Goal: Information Seeking & Learning: Learn about a topic

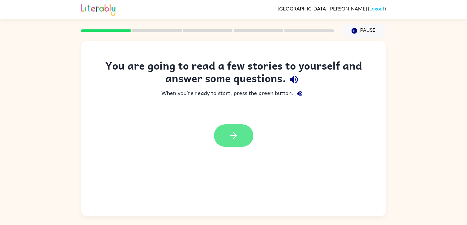
click at [222, 135] on button "button" at bounding box center [233, 135] width 39 height 22
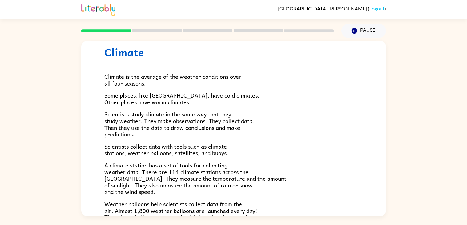
scroll to position [18, 0]
click at [191, 116] on span "Scientists study climate in the same way that they study weather. They make obs…" at bounding box center [179, 123] width 150 height 29
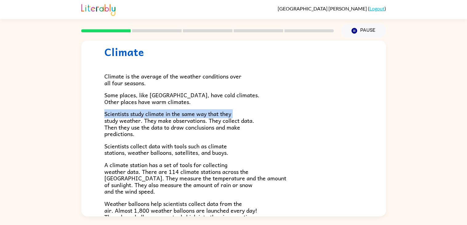
click at [191, 116] on span "Scientists study climate in the same way that they study weather. They make obs…" at bounding box center [179, 123] width 150 height 29
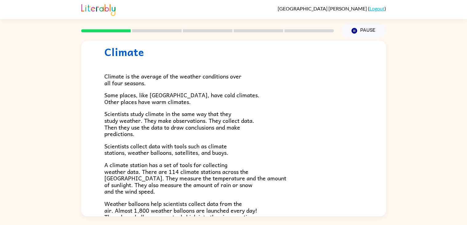
click at [191, 116] on span "Scientists study climate in the same way that they study weather. They make obs…" at bounding box center [179, 123] width 150 height 29
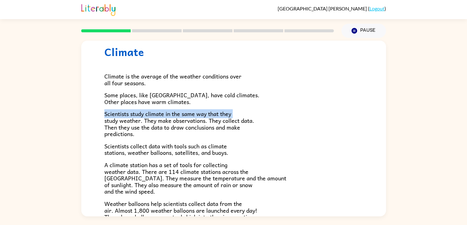
click at [191, 116] on span "Scientists study climate in the same way that they study weather. They make obs…" at bounding box center [179, 123] width 150 height 29
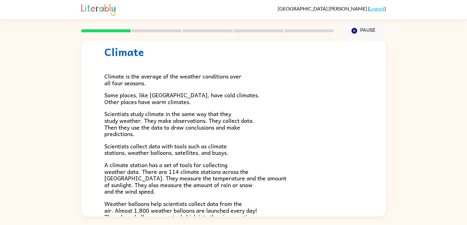
click at [191, 116] on span "Scientists study climate in the same way that they study weather. They make obs…" at bounding box center [179, 123] width 150 height 29
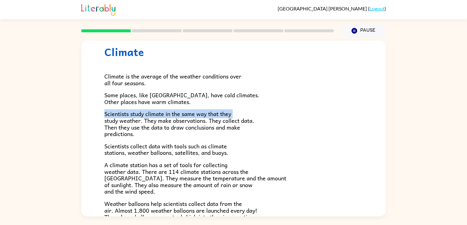
click at [191, 116] on span "Scientists study climate in the same way that they study weather. They make obs…" at bounding box center [179, 123] width 150 height 29
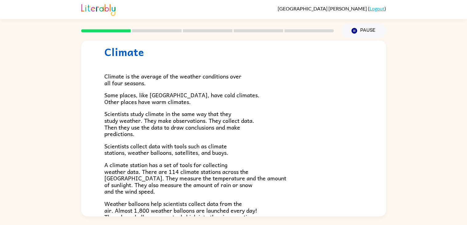
click at [191, 116] on span "Scientists study climate in the same way that they study weather. They make obs…" at bounding box center [179, 123] width 150 height 29
click at [188, 118] on span "Scientists study climate in the same way that they study weather. They make obs…" at bounding box center [179, 123] width 150 height 29
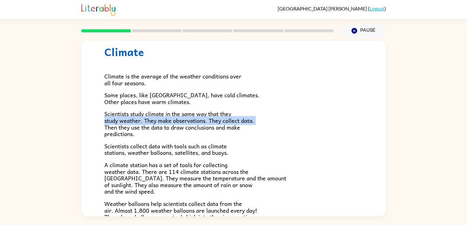
click at [188, 118] on span "Scientists study climate in the same way that they study weather. They make obs…" at bounding box center [179, 123] width 150 height 29
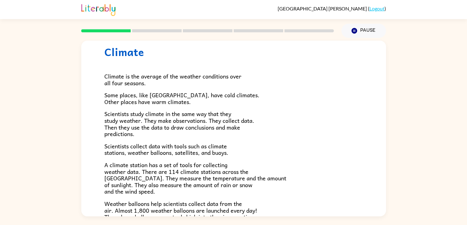
click at [188, 118] on span "Scientists study climate in the same way that they study weather. They make obs…" at bounding box center [179, 123] width 150 height 29
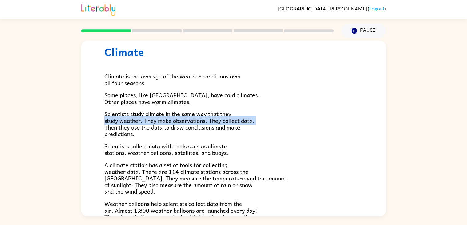
click at [188, 118] on span "Scientists study climate in the same way that they study weather. They make obs…" at bounding box center [179, 123] width 150 height 29
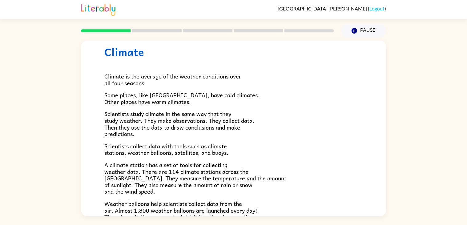
click at [188, 118] on span "Scientists study climate in the same way that they study weather. They make obs…" at bounding box center [179, 123] width 150 height 29
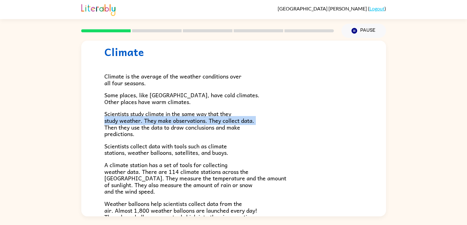
click at [188, 118] on span "Scientists study climate in the same way that they study weather. They make obs…" at bounding box center [179, 123] width 150 height 29
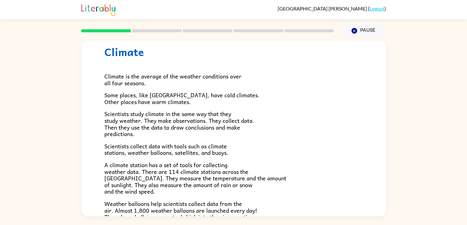
click at [188, 118] on span "Scientists study climate in the same way that they study weather. They make obs…" at bounding box center [179, 123] width 150 height 29
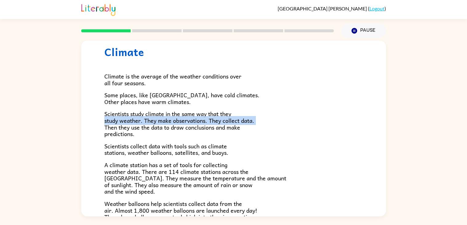
click at [188, 118] on span "Scientists study climate in the same way that they study weather. They make obs…" at bounding box center [179, 123] width 150 height 29
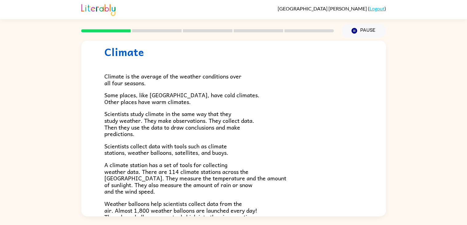
click at [188, 118] on span "Scientists study climate in the same way that they study weather. They make obs…" at bounding box center [179, 123] width 150 height 29
click at [360, 26] on button "Pause Pause" at bounding box center [363, 31] width 45 height 14
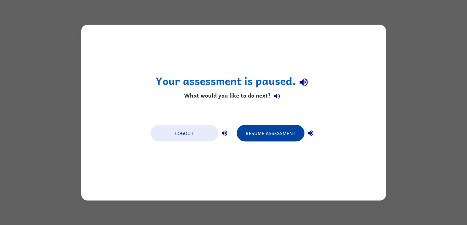
click at [265, 131] on button "Resume Assessment" at bounding box center [271, 133] width 68 height 17
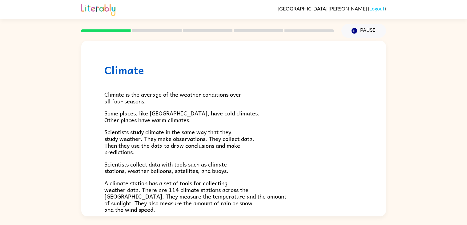
click at [162, 201] on span "A climate station has a set of tools for collecting weather data. There are 114…" at bounding box center [195, 196] width 182 height 35
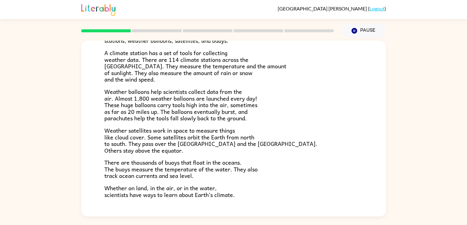
scroll to position [172, 0]
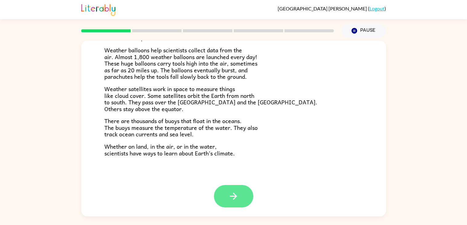
click at [237, 200] on icon "button" at bounding box center [233, 196] width 11 height 11
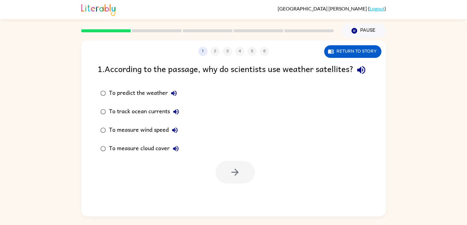
scroll to position [0, 0]
click at [175, 70] on div "1 . According to the passage, why do scientists use weather satellites?" at bounding box center [234, 70] width 272 height 16
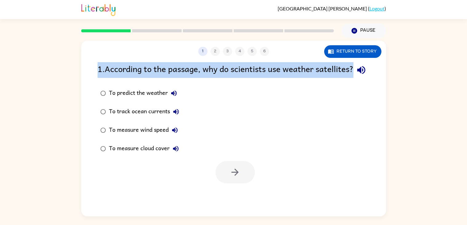
click at [175, 70] on div "1 . According to the passage, why do scientists use weather satellites?" at bounding box center [234, 70] width 272 height 16
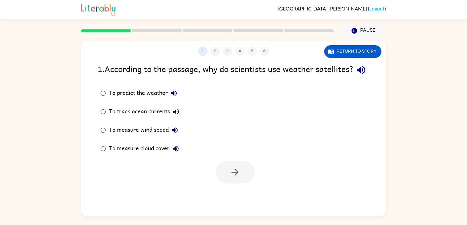
click at [335, 58] on div "1 2 3 4 5 6 Return to story 1 . According to the passage, why do scientists use…" at bounding box center [233, 129] width 305 height 176
click at [335, 57] on button "Return to story" at bounding box center [352, 51] width 57 height 13
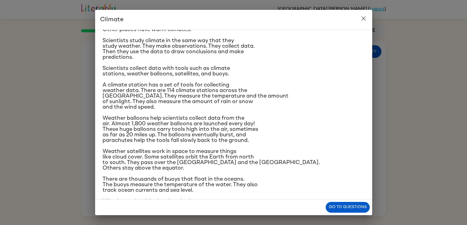
scroll to position [46, 0]
click at [360, 18] on icon "close" at bounding box center [363, 18] width 7 height 7
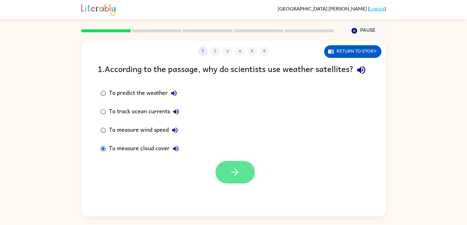
click at [219, 180] on button "button" at bounding box center [234, 172] width 39 height 22
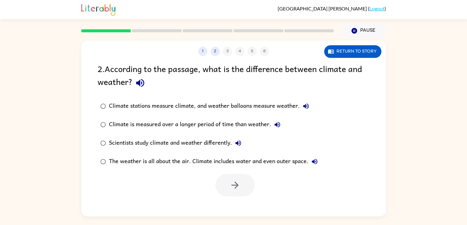
click at [338, 58] on div "1 2 3 4 5 6 Return to story 2 . According to the passage, what is the differenc…" at bounding box center [233, 129] width 305 height 176
click at [342, 49] on button "Return to story" at bounding box center [352, 51] width 57 height 13
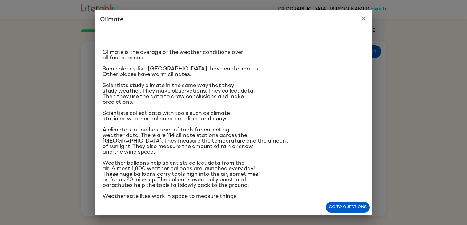
click at [219, 92] on span "Scientists study climate in the same way that they study weather. They make obs…" at bounding box center [179, 94] width 152 height 22
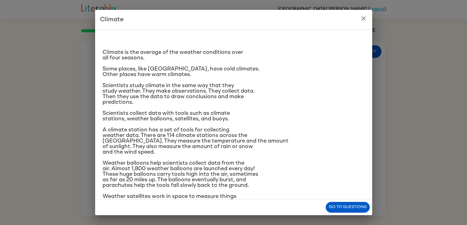
click at [219, 92] on span "Scientists study climate in the same way that they study weather. They make obs…" at bounding box center [179, 94] width 152 height 22
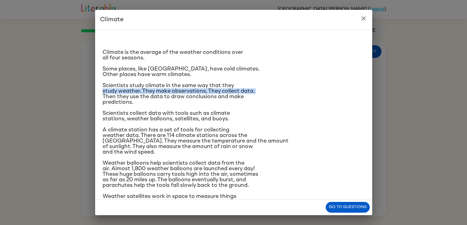
click at [219, 92] on span "Scientists study climate in the same way that they study weather. They make obs…" at bounding box center [179, 94] width 152 height 22
click at [218, 93] on span "Scientists study climate in the same way that they study weather. They make obs…" at bounding box center [179, 94] width 152 height 22
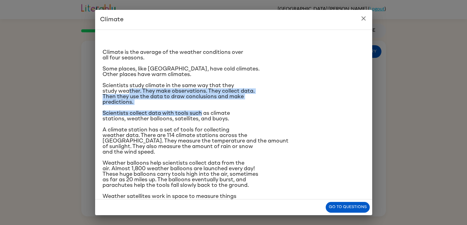
drag, startPoint x: 128, startPoint y: 90, endPoint x: 202, endPoint y: 105, distance: 75.4
click at [202, 105] on div "Climate is the average of the weather conditions over all four seasons. Some pl…" at bounding box center [234, 145] width 262 height 220
click at [364, 15] on icon "close" at bounding box center [363, 18] width 7 height 7
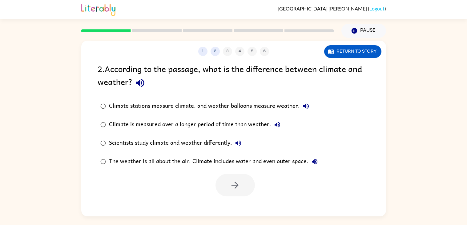
click at [343, 45] on div "Return to story" at bounding box center [352, 51] width 57 height 13
click at [346, 49] on button "Return to story" at bounding box center [352, 51] width 57 height 13
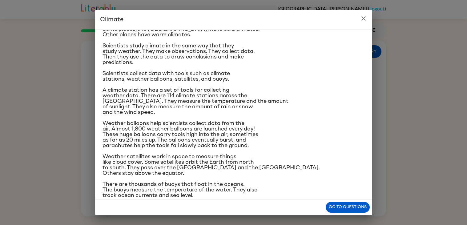
scroll to position [63, 0]
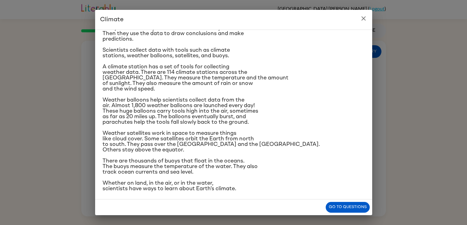
click at [222, 135] on span "Weather satellites work in space to measure things like cloud cover. Some satel…" at bounding box center [211, 142] width 217 height 22
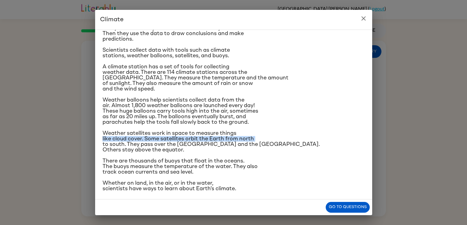
click at [222, 135] on span "Weather satellites work in space to measure things like cloud cover. Some satel…" at bounding box center [211, 142] width 217 height 22
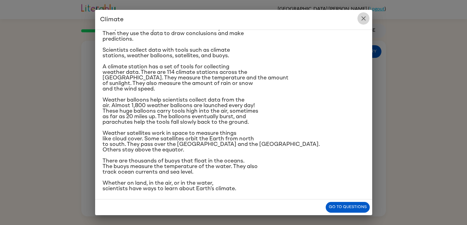
click at [366, 18] on icon "close" at bounding box center [363, 18] width 7 height 7
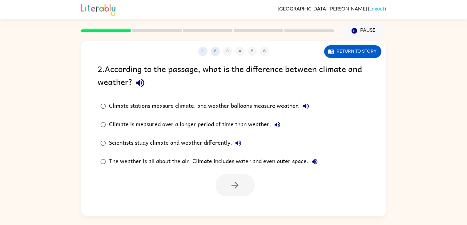
click at [203, 107] on div "Climate stations measure climate, and weather balloons measure weather." at bounding box center [210, 106] width 203 height 12
click at [197, 126] on div "Climate is measured over a longer period of time than weather." at bounding box center [196, 125] width 175 height 12
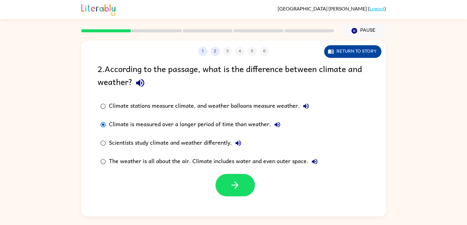
click at [343, 55] on button "Return to story" at bounding box center [352, 51] width 57 height 13
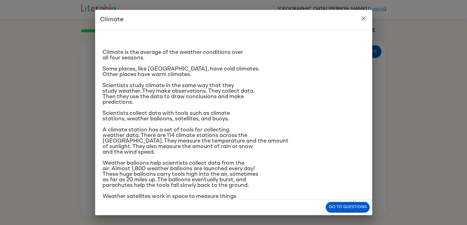
click at [175, 127] on span "A climate station has a set of tools for collecting weather data. There are 114…" at bounding box center [196, 141] width 186 height 28
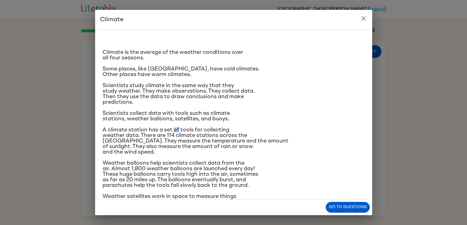
click at [175, 127] on span "A climate station has a set of tools for collecting weather data. There are 114…" at bounding box center [196, 141] width 186 height 28
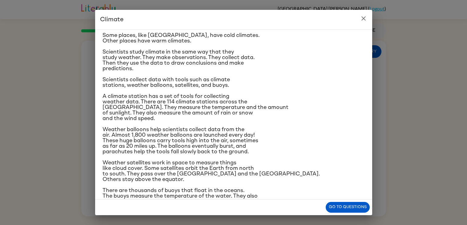
scroll to position [34, 0]
click at [175, 127] on span "Weather balloons help scientists collect data from the air. Almost 1,800 weathe…" at bounding box center [181, 140] width 156 height 28
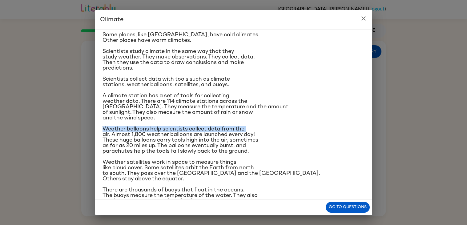
click at [175, 127] on span "Weather balloons help scientists collect data from the air. Almost 1,800 weathe…" at bounding box center [181, 140] width 156 height 28
click at [362, 18] on icon "close" at bounding box center [363, 18] width 7 height 7
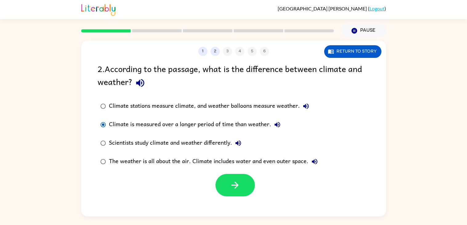
click at [186, 144] on div "Scientists study climate and weather differently." at bounding box center [176, 143] width 135 height 12
click at [171, 159] on div "The weather is all about the air. Climate includes water and even outer space." at bounding box center [215, 161] width 212 height 12
click at [370, 51] on button "Return to story" at bounding box center [352, 51] width 57 height 13
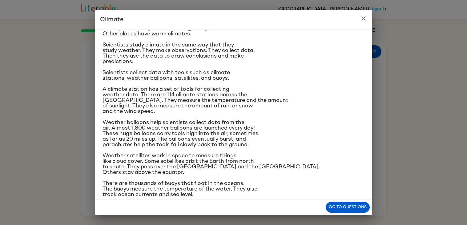
scroll to position [41, 0]
click at [366, 17] on icon "close" at bounding box center [363, 18] width 7 height 7
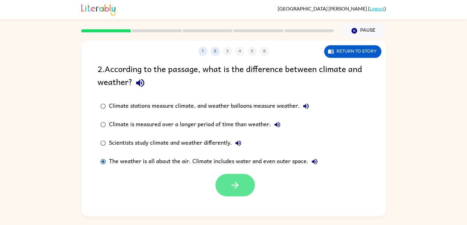
click at [237, 182] on icon "button" at bounding box center [235, 185] width 11 height 11
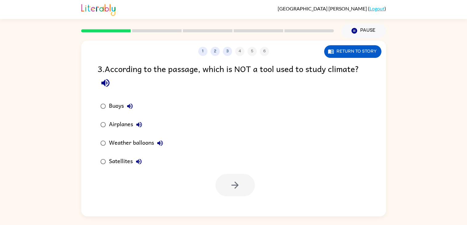
click at [121, 125] on div "Airplanes" at bounding box center [127, 125] width 36 height 12
click at [230, 181] on icon "button" at bounding box center [235, 185] width 11 height 11
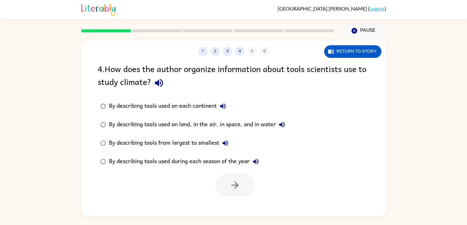
click at [178, 68] on div "4 . How does the author organize information about tools scientists use to stud…" at bounding box center [234, 76] width 272 height 29
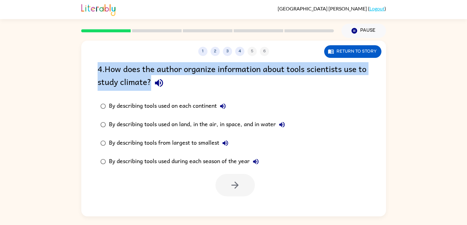
click at [178, 68] on div "4 . How does the author organize information about tools scientists use to stud…" at bounding box center [234, 76] width 272 height 29
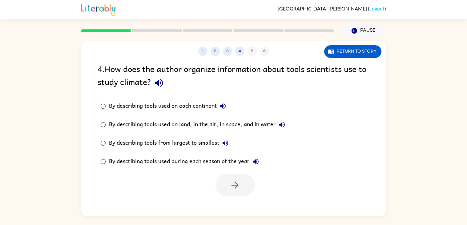
click at [178, 68] on div "4 . How does the author organize information about tools scientists use to stud…" at bounding box center [234, 76] width 272 height 29
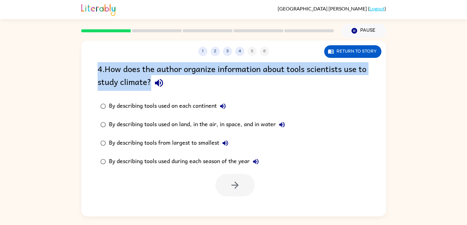
click at [178, 68] on div "4 . How does the author organize information about tools scientists use to stud…" at bounding box center [234, 76] width 272 height 29
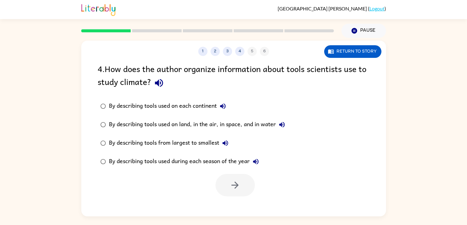
click at [178, 68] on div "4 . How does the author organize information about tools scientists use to stud…" at bounding box center [234, 76] width 272 height 29
click at [200, 123] on div "By describing tools used on land, in the air, in space, and in water" at bounding box center [198, 125] width 179 height 12
click at [232, 187] on icon "button" at bounding box center [235, 185] width 11 height 11
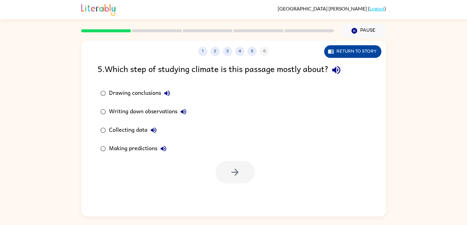
click at [337, 56] on button "Return to story" at bounding box center [352, 51] width 57 height 13
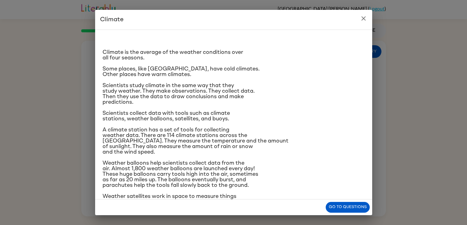
click at [363, 17] on icon "close" at bounding box center [363, 18] width 7 height 7
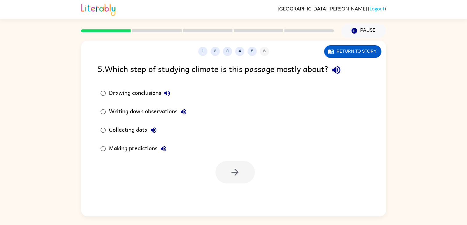
click at [132, 128] on div "Collecting data" at bounding box center [134, 130] width 51 height 12
click at [250, 167] on button "button" at bounding box center [234, 172] width 39 height 22
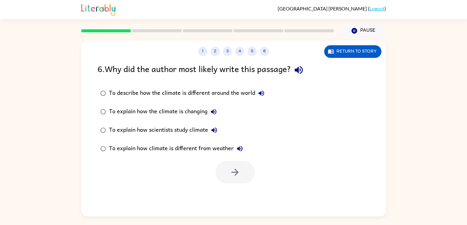
click at [173, 130] on div "To explain how scientists study climate" at bounding box center [164, 130] width 111 height 12
click at [239, 178] on button "button" at bounding box center [234, 172] width 39 height 22
click at [237, 173] on div at bounding box center [234, 172] width 39 height 22
click at [150, 128] on div "To explain how scientists study climate" at bounding box center [164, 130] width 111 height 12
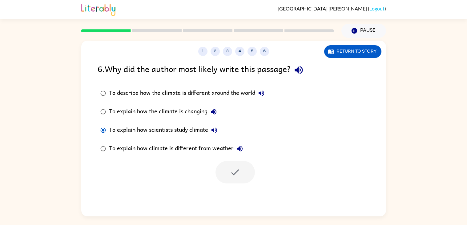
click at [150, 128] on div "To explain how scientists study climate" at bounding box center [164, 130] width 111 height 12
click at [156, 127] on div "To explain how scientists study climate" at bounding box center [164, 130] width 111 height 12
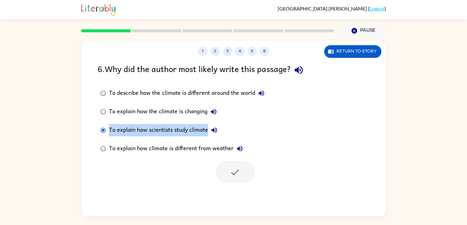
click at [156, 127] on div "To explain how scientists study climate" at bounding box center [164, 130] width 111 height 12
click at [167, 144] on div "To explain how climate is different from weather" at bounding box center [177, 149] width 137 height 12
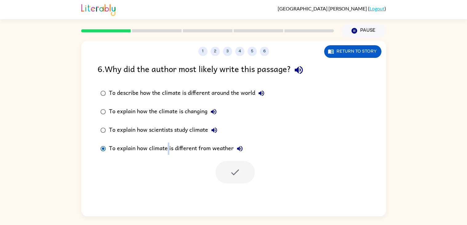
click at [167, 144] on div "To explain how climate is different from weather" at bounding box center [177, 149] width 137 height 12
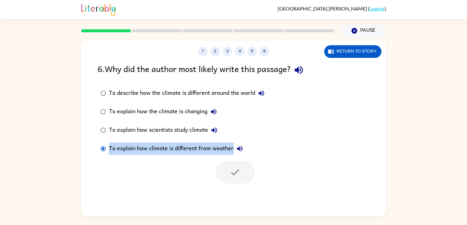
click at [167, 144] on div "To explain how climate is different from weather" at bounding box center [177, 149] width 137 height 12
click at [244, 163] on div at bounding box center [234, 172] width 39 height 22
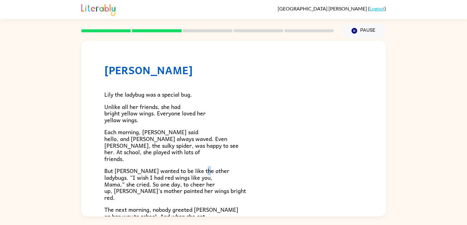
click at [244, 163] on div "Lily the ladybug was a special bug. Unlike all her friends, she had bright yell…" at bounding box center [233, 202] width 259 height 252
click at [235, 153] on p "Each morning, [PERSON_NAME] said hello, and [PERSON_NAME] always waved. Even [P…" at bounding box center [233, 145] width 259 height 33
click at [151, 109] on span "Unlike all her friends, she had bright yellow wings. Everyone loved her yellow …" at bounding box center [154, 113] width 101 height 22
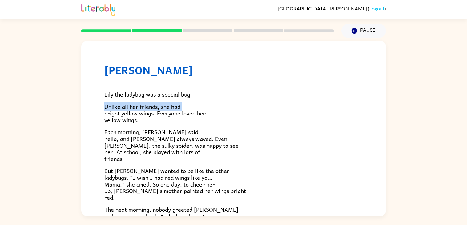
click at [151, 109] on span "Unlike all her friends, she had bright yellow wings. Everyone loved her yellow …" at bounding box center [154, 113] width 101 height 22
click at [145, 131] on span "Each morning, [PERSON_NAME] said hello, and [PERSON_NAME] always waved. Even [P…" at bounding box center [171, 144] width 134 height 35
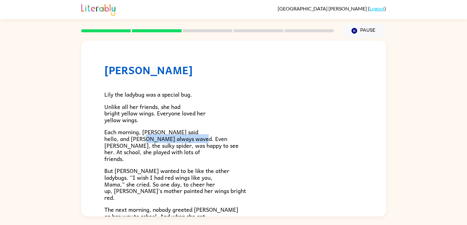
drag, startPoint x: 198, startPoint y: 141, endPoint x: 140, endPoint y: 141, distance: 57.9
click at [140, 141] on span "Each morning, [PERSON_NAME] said hello, and [PERSON_NAME] always waved. Even [P…" at bounding box center [171, 144] width 134 height 35
click at [144, 151] on span "Each morning, [PERSON_NAME] said hello, and [PERSON_NAME] always waved. Even [P…" at bounding box center [171, 144] width 134 height 35
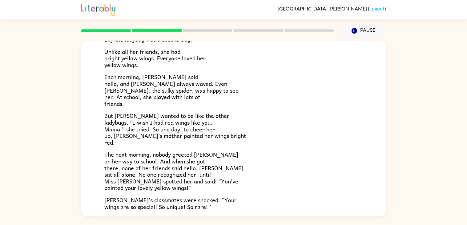
scroll to position [57, 0]
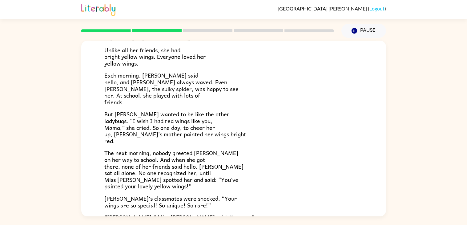
click at [128, 183] on span "The next morning, nobody greeted [PERSON_NAME] on her way to school. And when s…" at bounding box center [173, 169] width 139 height 42
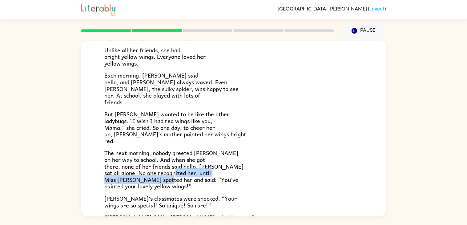
click at [128, 183] on span "The next morning, nobody greeted [PERSON_NAME] on her way to school. And when s…" at bounding box center [173, 169] width 139 height 42
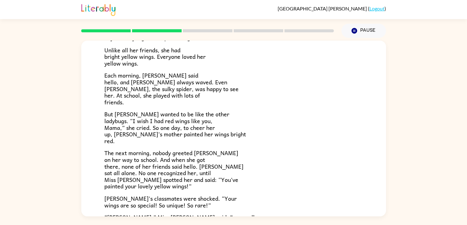
click at [128, 183] on span "The next morning, nobody greeted [PERSON_NAME] on her way to school. And when s…" at bounding box center [173, 169] width 139 height 42
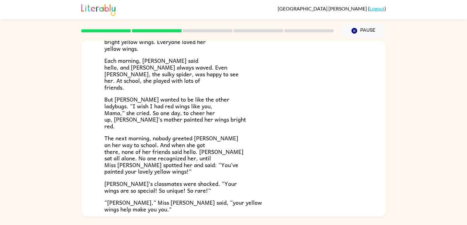
scroll to position [72, 0]
click at [128, 183] on span "[PERSON_NAME]'s classmates were shocked. “Your wings are so special! So unique!…" at bounding box center [170, 187] width 132 height 16
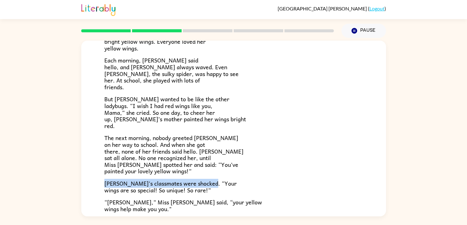
click at [128, 183] on span "[PERSON_NAME]'s classmates were shocked. “Your wings are so special! So unique!…" at bounding box center [170, 187] width 132 height 16
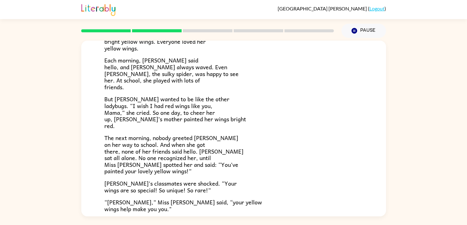
click at [128, 183] on span "[PERSON_NAME]'s classmates were shocked. “Your wings are so special! So unique!…" at bounding box center [170, 187] width 132 height 16
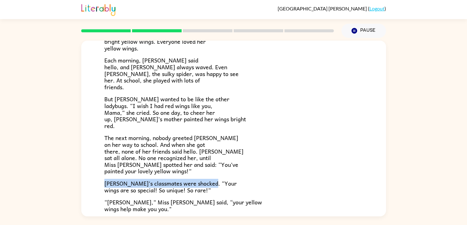
click at [128, 183] on span "[PERSON_NAME]'s classmates were shocked. “Your wings are so special! So unique!…" at bounding box center [170, 187] width 132 height 16
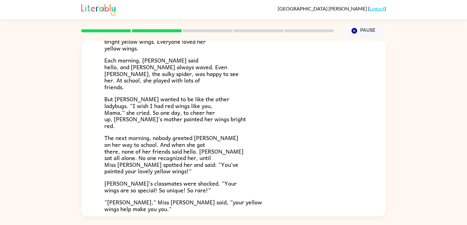
click at [128, 183] on span "[PERSON_NAME]'s classmates were shocked. “Your wings are so special! So unique!…" at bounding box center [170, 187] width 132 height 16
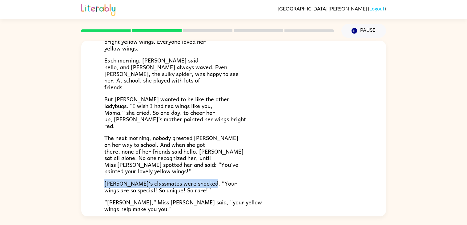
click at [128, 183] on span "[PERSON_NAME]'s classmates were shocked. “Your wings are so special! So unique!…" at bounding box center [170, 187] width 132 height 16
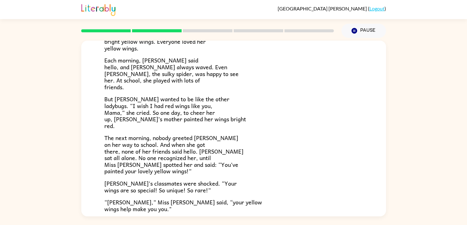
click at [128, 183] on span "[PERSON_NAME]'s classmates were shocked. “Your wings are so special! So unique!…" at bounding box center [170, 187] width 132 height 16
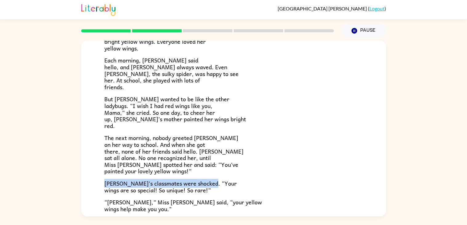
click at [128, 183] on span "[PERSON_NAME]'s classmates were shocked. “Your wings are so special! So unique!…" at bounding box center [170, 187] width 132 height 16
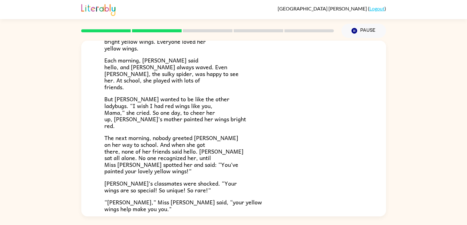
click at [128, 183] on span "[PERSON_NAME]'s classmates were shocked. “Your wings are so special! So unique!…" at bounding box center [170, 187] width 132 height 16
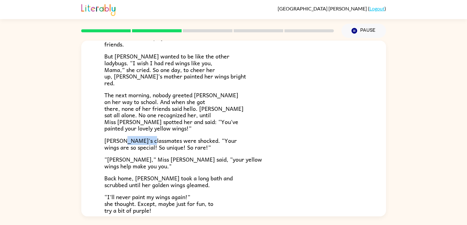
scroll to position [115, 0]
click at [162, 185] on span "Back home, [PERSON_NAME] took a long bath and scrubbed until her golden wings g…" at bounding box center [168, 181] width 128 height 16
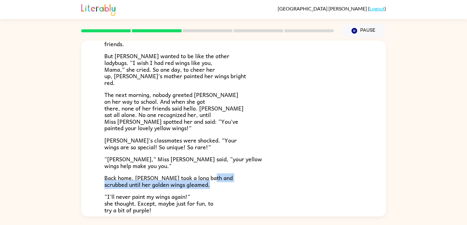
click at [162, 185] on span "Back home, [PERSON_NAME] took a long bath and scrubbed until her golden wings g…" at bounding box center [168, 181] width 128 height 16
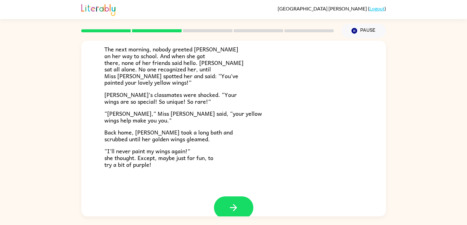
scroll to position [172, 0]
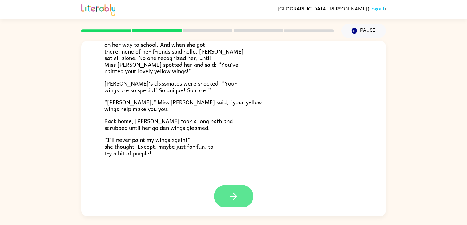
click at [240, 198] on button "button" at bounding box center [233, 196] width 39 height 22
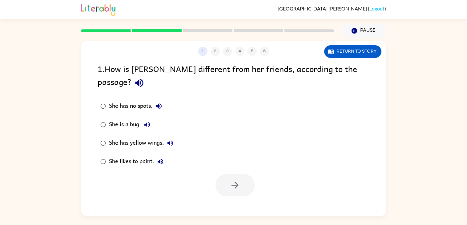
scroll to position [0, 0]
click at [123, 137] on div "She has yellow wings." at bounding box center [142, 143] width 67 height 12
click at [230, 174] on button "button" at bounding box center [234, 185] width 39 height 22
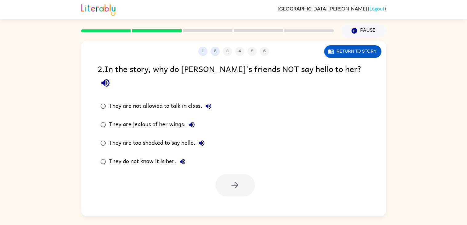
click at [159, 155] on div "They do not know it is her." at bounding box center [149, 161] width 80 height 12
click at [231, 180] on icon "button" at bounding box center [235, 185] width 11 height 11
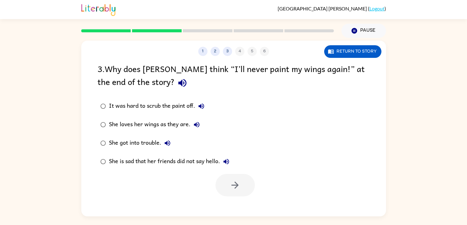
click at [142, 121] on div "She loves her wings as they are." at bounding box center [156, 125] width 94 height 12
click at [222, 177] on button "button" at bounding box center [234, 185] width 39 height 22
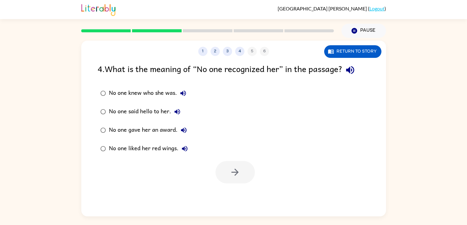
click at [164, 90] on div "No one knew who she was." at bounding box center [149, 93] width 80 height 12
click at [239, 167] on icon "button" at bounding box center [235, 172] width 11 height 11
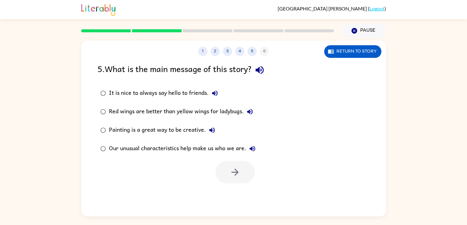
click at [179, 150] on div "Our unusual characteristics help make us who we are." at bounding box center [184, 149] width 150 height 12
click at [233, 171] on icon "button" at bounding box center [235, 172] width 11 height 11
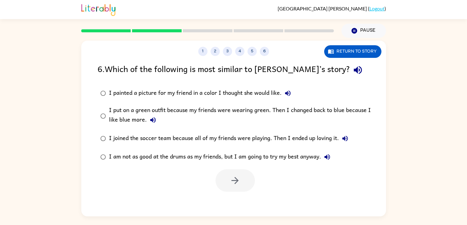
click at [216, 111] on div "I put on a green outfit because my friends were wearing green. Then I changed b…" at bounding box center [243, 116] width 269 height 21
click at [239, 176] on icon "button" at bounding box center [235, 180] width 11 height 11
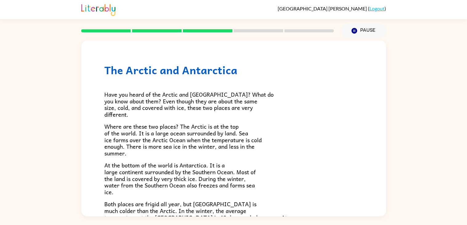
click at [193, 96] on span "Have you heard of the Arctic and [GEOGRAPHIC_DATA]? What do you know about them…" at bounding box center [188, 104] width 169 height 29
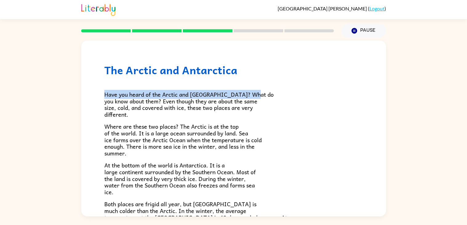
click at [193, 96] on span "Have you heard of the Arctic and [GEOGRAPHIC_DATA]? What do you know about them…" at bounding box center [188, 104] width 169 height 29
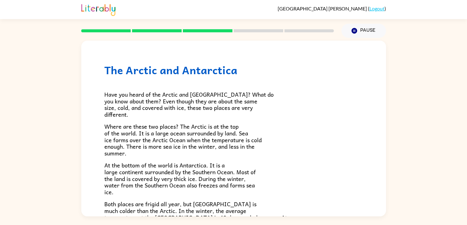
click at [142, 101] on span "Have you heard of the Arctic and [GEOGRAPHIC_DATA]? What do you know about them…" at bounding box center [188, 104] width 169 height 29
click at [155, 127] on span "Where are these two places? The Arctic is at the top of the world. It is a larg…" at bounding box center [182, 139] width 157 height 35
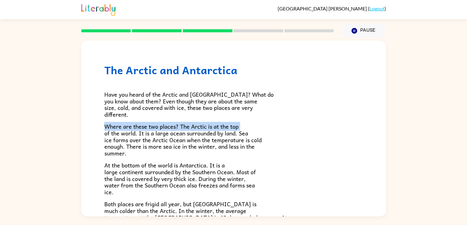
click at [155, 127] on span "Where are these two places? The Arctic is at the top of the world. It is a larg…" at bounding box center [182, 139] width 157 height 35
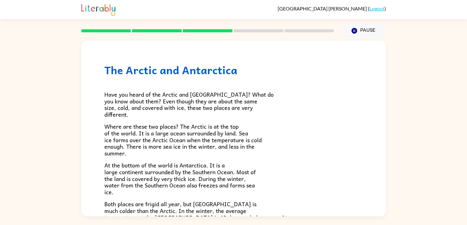
click at [155, 127] on span "Where are these two places? The Arctic is at the top of the world. It is a larg…" at bounding box center [182, 139] width 157 height 35
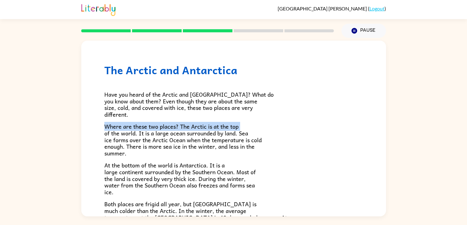
click at [155, 127] on span "Where are these two places? The Arctic is at the top of the world. It is a larg…" at bounding box center [182, 139] width 157 height 35
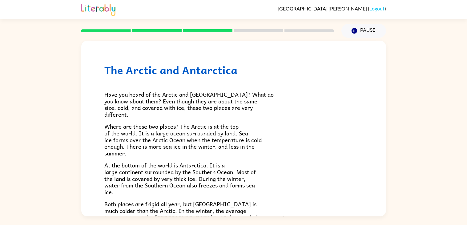
click at [155, 127] on span "Where are these two places? The Arctic is at the top of the world. It is a larg…" at bounding box center [182, 139] width 157 height 35
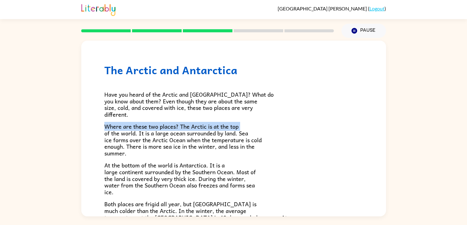
click at [155, 127] on span "Where are these two places? The Arctic is at the top of the world. It is a larg…" at bounding box center [182, 139] width 157 height 35
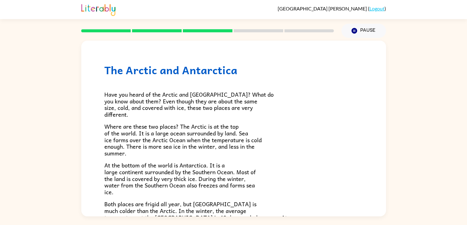
click at [155, 127] on span "Where are these two places? The Arctic is at the top of the world. It is a larg…" at bounding box center [182, 139] width 157 height 35
click at [152, 133] on span "Where are these two places? The Arctic is at the top of the world. It is a larg…" at bounding box center [182, 139] width 157 height 35
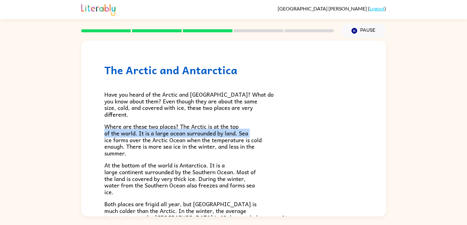
click at [152, 133] on span "Where are these two places? The Arctic is at the top of the world. It is a larg…" at bounding box center [182, 139] width 157 height 35
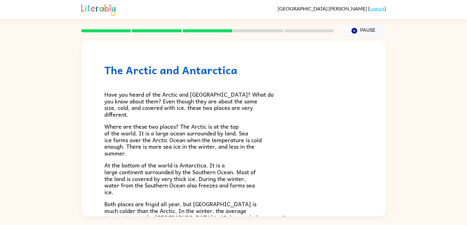
click at [152, 133] on span "Where are these two places? The Arctic is at the top of the world. It is a larg…" at bounding box center [182, 139] width 157 height 35
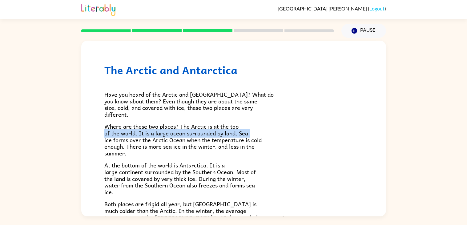
click at [152, 133] on span "Where are these two places? The Arctic is at the top of the world. It is a larg…" at bounding box center [182, 139] width 157 height 35
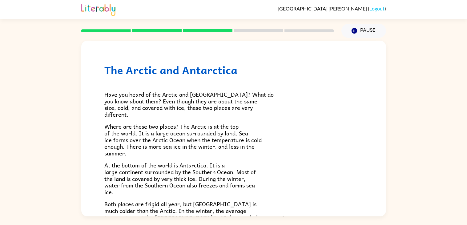
click at [152, 133] on span "Where are these two places? The Arctic is at the top of the world. It is a larg…" at bounding box center [182, 139] width 157 height 35
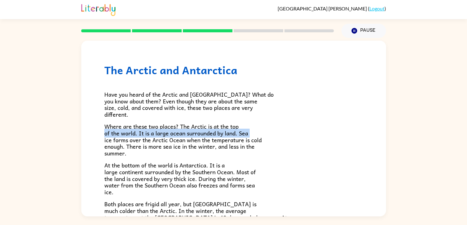
click at [152, 133] on span "Where are these two places? The Arctic is at the top of the world. It is a larg…" at bounding box center [182, 139] width 157 height 35
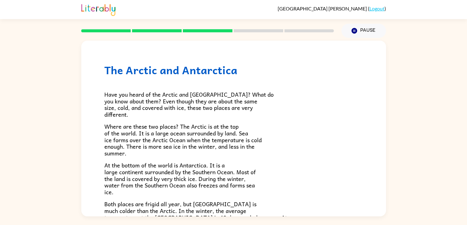
click at [152, 133] on span "Where are these two places? The Arctic is at the top of the world. It is a larg…" at bounding box center [182, 139] width 157 height 35
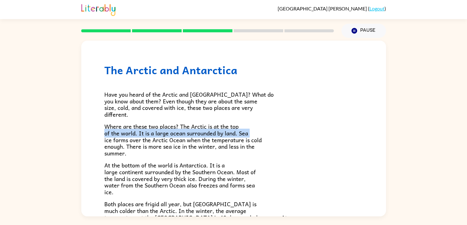
click at [152, 133] on span "Where are these two places? The Arctic is at the top of the world. It is a larg…" at bounding box center [182, 139] width 157 height 35
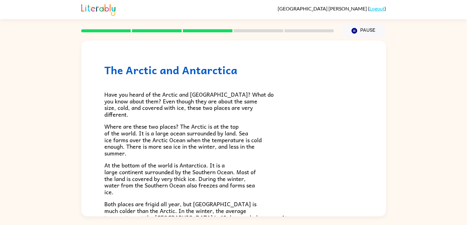
click at [152, 133] on span "Where are these two places? The Arctic is at the top of the world. It is a larg…" at bounding box center [182, 139] width 157 height 35
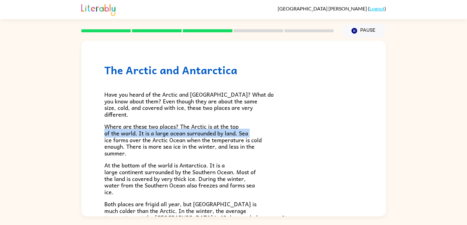
click at [151, 134] on span "Where are these two places? The Arctic is at the top of the world. It is a larg…" at bounding box center [182, 139] width 157 height 35
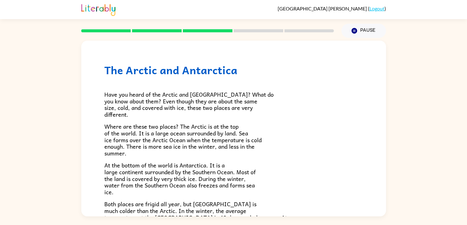
click at [151, 134] on span "Where are these two places? The Arctic is at the top of the world. It is a larg…" at bounding box center [182, 139] width 157 height 35
click at [150, 142] on span "Where are these two places? The Arctic is at the top of the world. It is a larg…" at bounding box center [182, 139] width 157 height 35
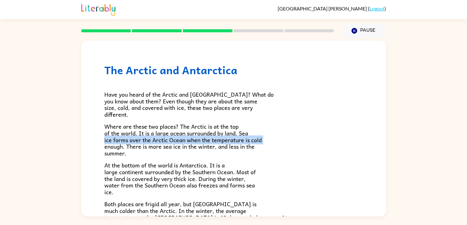
click at [150, 142] on span "Where are these two places? The Arctic is at the top of the world. It is a larg…" at bounding box center [182, 139] width 157 height 35
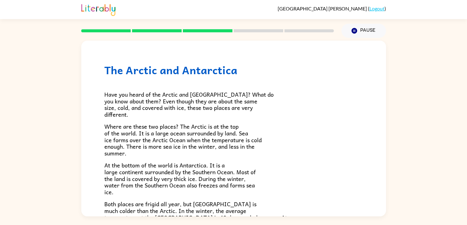
click at [150, 142] on span "Where are these two places? The Arctic is at the top of the world. It is a larg…" at bounding box center [182, 139] width 157 height 35
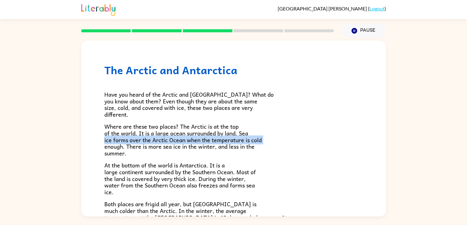
click at [150, 142] on span "Where are these two places? The Arctic is at the top of the world. It is a larg…" at bounding box center [182, 139] width 157 height 35
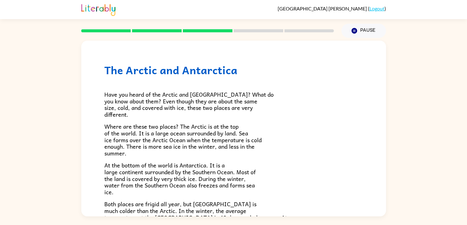
click at [150, 142] on span "Where are these two places? The Arctic is at the top of the world. It is a larg…" at bounding box center [182, 139] width 157 height 35
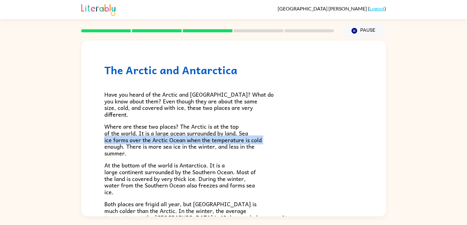
click at [150, 142] on span "Where are these two places? The Arctic is at the top of the world. It is a larg…" at bounding box center [182, 139] width 157 height 35
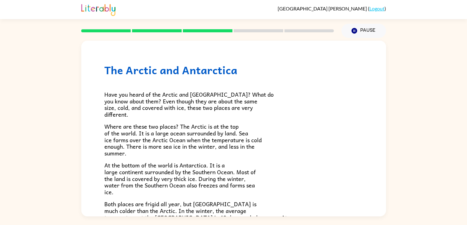
click at [150, 142] on span "Where are these two places? The Arctic is at the top of the world. It is a larg…" at bounding box center [182, 139] width 157 height 35
click at [153, 148] on span "Where are these two places? The Arctic is at the top of the world. It is a larg…" at bounding box center [182, 139] width 157 height 35
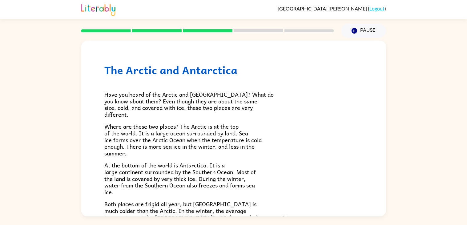
click at [153, 148] on span "Where are these two places? The Arctic is at the top of the world. It is a larg…" at bounding box center [182, 139] width 157 height 35
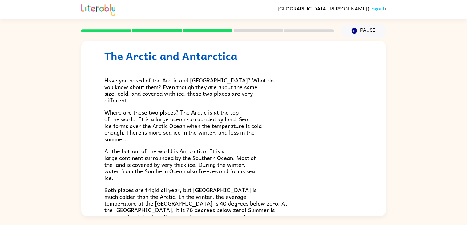
scroll to position [16, 0]
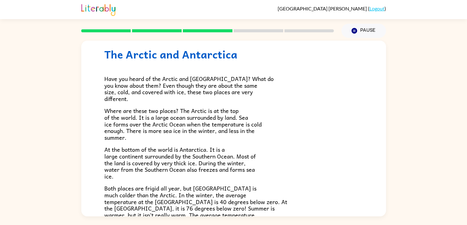
click at [186, 179] on p "At the bottom of the world is Antarctica. It is a large continent surrounded by…" at bounding box center [233, 162] width 259 height 33
click at [188, 187] on span "Both places are frigid all year, but [GEOGRAPHIC_DATA] is much colder than the …" at bounding box center [208, 208] width 208 height 49
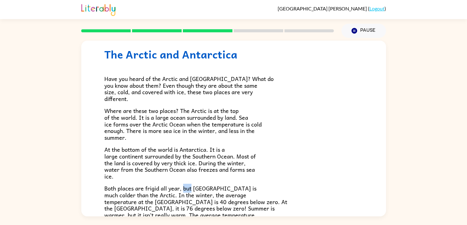
click at [188, 187] on span "Both places are frigid all year, but [GEOGRAPHIC_DATA] is much colder than the …" at bounding box center [208, 208] width 208 height 49
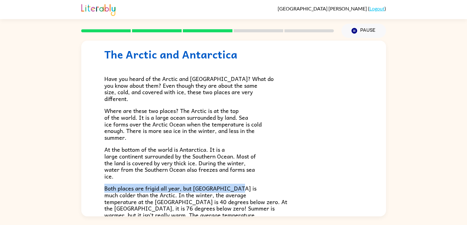
click at [188, 187] on span "Both places are frigid all year, but [GEOGRAPHIC_DATA] is much colder than the …" at bounding box center [208, 208] width 208 height 49
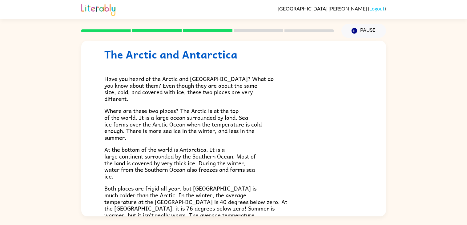
click at [188, 187] on span "Both places are frigid all year, but [GEOGRAPHIC_DATA] is much colder than the …" at bounding box center [208, 208] width 208 height 49
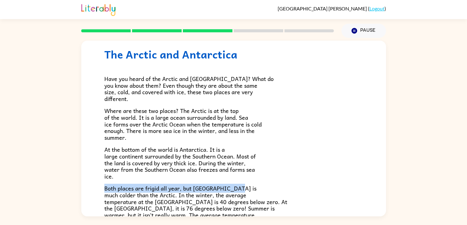
click at [188, 187] on span "Both places are frigid all year, but [GEOGRAPHIC_DATA] is much colder than the …" at bounding box center [208, 208] width 208 height 49
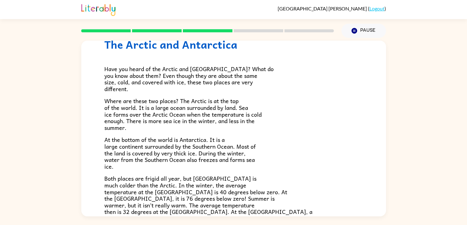
scroll to position [26, 0]
click at [187, 185] on span "Both places are frigid all year, but [GEOGRAPHIC_DATA] is much colder than the …" at bounding box center [208, 198] width 208 height 49
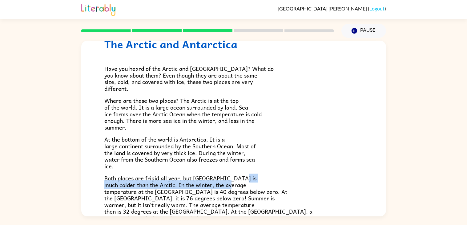
click at [187, 185] on span "Both places are frigid all year, but [GEOGRAPHIC_DATA] is much colder than the …" at bounding box center [208, 198] width 208 height 49
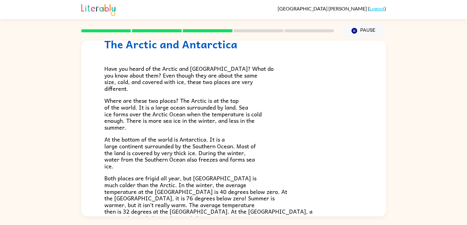
click at [187, 185] on span "Both places are frigid all year, but [GEOGRAPHIC_DATA] is much colder than the …" at bounding box center [208, 198] width 208 height 49
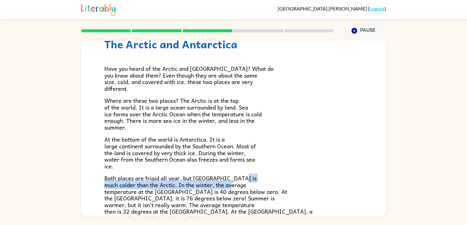
click at [187, 185] on span "Both places are frigid all year, but [GEOGRAPHIC_DATA] is much colder than the …" at bounding box center [208, 198] width 208 height 49
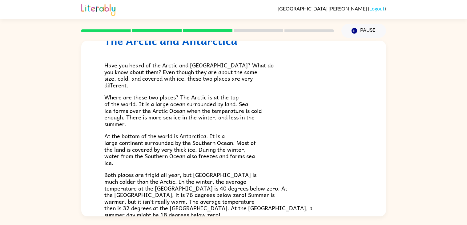
scroll to position [30, 0]
click at [225, 201] on span "Both places are frigid all year, but [GEOGRAPHIC_DATA] is much colder than the …" at bounding box center [208, 194] width 208 height 49
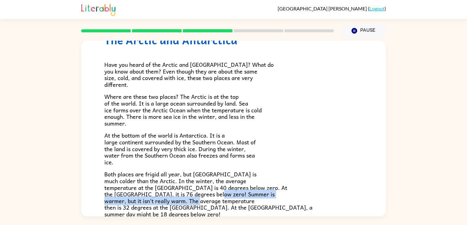
click at [225, 201] on span "Both places are frigid all year, but [GEOGRAPHIC_DATA] is much colder than the …" at bounding box center [208, 194] width 208 height 49
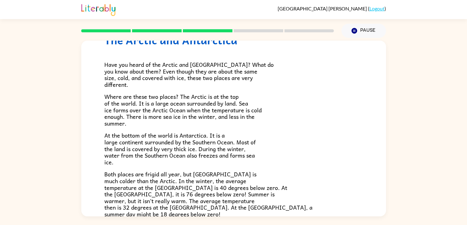
click at [225, 201] on span "Both places are frigid all year, but [GEOGRAPHIC_DATA] is much colder than the …" at bounding box center [208, 194] width 208 height 49
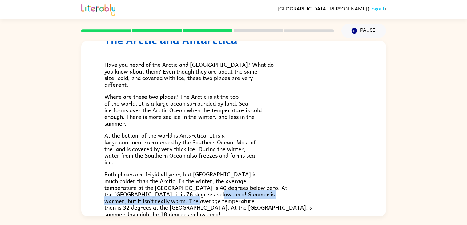
click at [225, 201] on span "Both places are frigid all year, but [GEOGRAPHIC_DATA] is much colder than the …" at bounding box center [208, 194] width 208 height 49
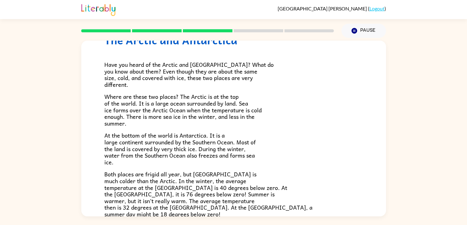
click at [225, 201] on span "Both places are frigid all year, but [GEOGRAPHIC_DATA] is much colder than the …" at bounding box center [208, 194] width 208 height 49
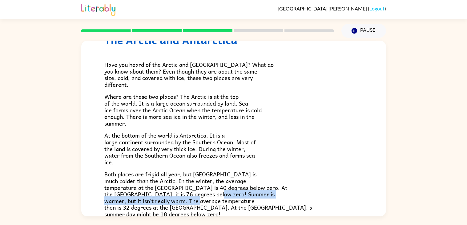
click at [225, 201] on span "Both places are frigid all year, but [GEOGRAPHIC_DATA] is much colder than the …" at bounding box center [208, 194] width 208 height 49
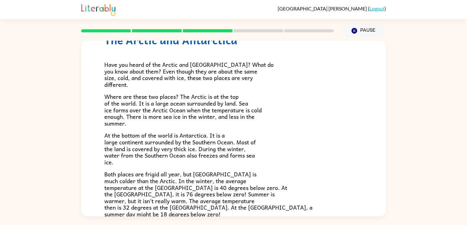
click at [223, 209] on span "Both places are frigid all year, but [GEOGRAPHIC_DATA] is much colder than the …" at bounding box center [208, 194] width 208 height 49
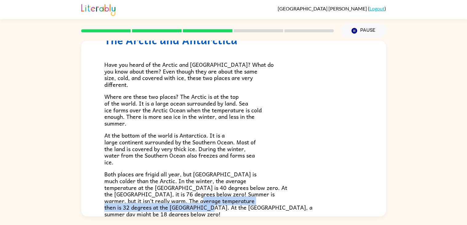
click at [223, 209] on span "Both places are frigid all year, but [GEOGRAPHIC_DATA] is much colder than the …" at bounding box center [208, 194] width 208 height 49
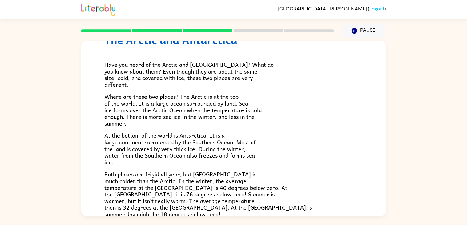
click at [223, 209] on span "Both places are frigid all year, but [GEOGRAPHIC_DATA] is much colder than the …" at bounding box center [208, 194] width 208 height 49
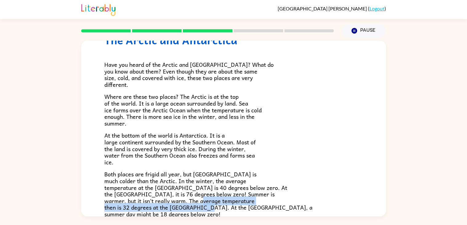
click at [223, 209] on span "Both places are frigid all year, but [GEOGRAPHIC_DATA] is much colder than the …" at bounding box center [208, 194] width 208 height 49
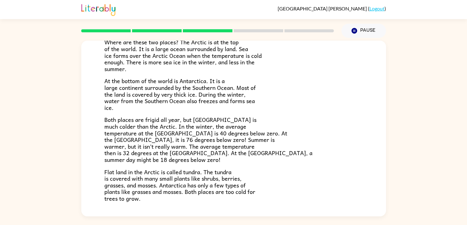
scroll to position [86, 0]
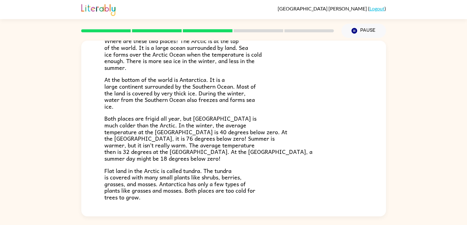
click at [207, 183] on span "Flat land in the Arctic is called tundra. The tundra is covered with many small…" at bounding box center [179, 183] width 151 height 35
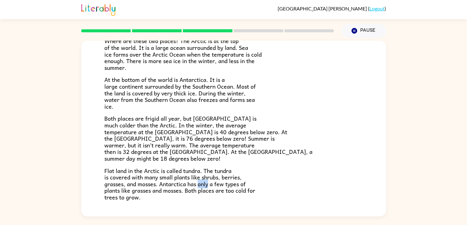
click at [207, 183] on span "Flat land in the Arctic is called tundra. The tundra is covered with many small…" at bounding box center [179, 183] width 151 height 35
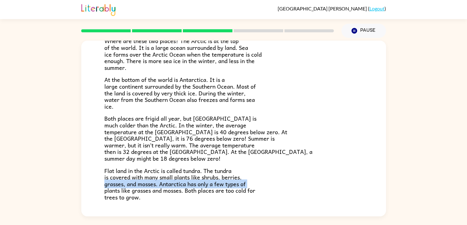
click at [207, 183] on span "Flat land in the Arctic is called tundra. The tundra is covered with many small…" at bounding box center [179, 183] width 151 height 35
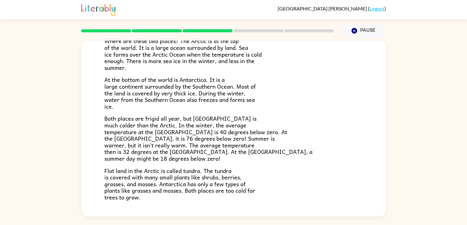
click at [207, 175] on span "Flat land in the Arctic is called tundra. The tundra is covered with many small…" at bounding box center [179, 183] width 151 height 35
click at [203, 189] on span "Flat land in the Arctic is called tundra. The tundra is covered with many small…" at bounding box center [179, 183] width 151 height 35
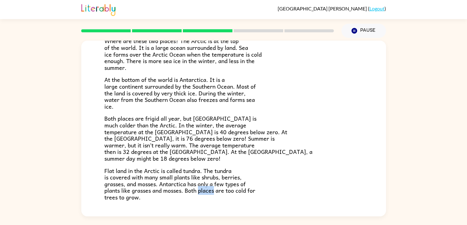
click at [203, 189] on span "Flat land in the Arctic is called tundra. The tundra is covered with many small…" at bounding box center [179, 183] width 151 height 35
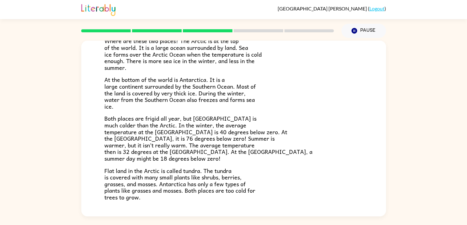
click at [203, 189] on span "Flat land in the Arctic is called tundra. The tundra is covered with many small…" at bounding box center [179, 183] width 151 height 35
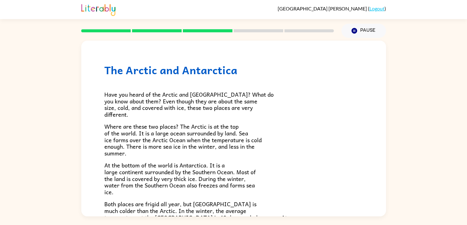
scroll to position [130, 0]
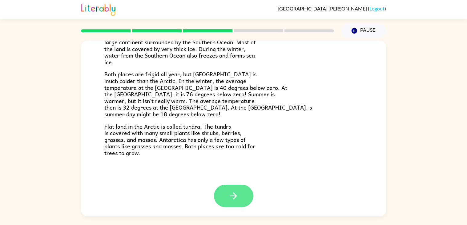
click at [231, 190] on button "button" at bounding box center [233, 196] width 39 height 22
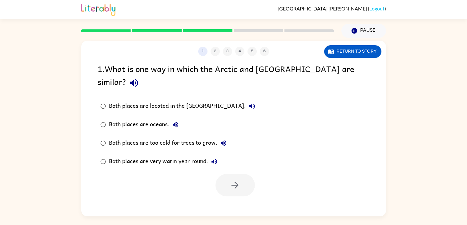
scroll to position [0, 0]
click at [187, 100] on div "Both places are located in the [GEOGRAPHIC_DATA]." at bounding box center [183, 106] width 149 height 12
click at [163, 119] on div "Both places are oceans." at bounding box center [145, 125] width 73 height 12
click at [162, 137] on div "Both places are too cold for trees to grow." at bounding box center [169, 143] width 121 height 12
click at [224, 174] on button "button" at bounding box center [234, 185] width 39 height 22
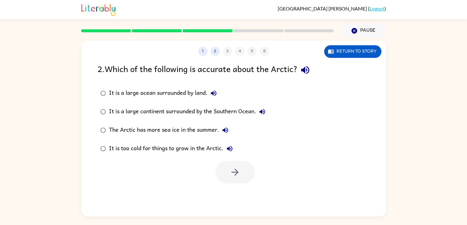
click at [183, 92] on div "It is a large ocean surrounded by land." at bounding box center [164, 93] width 111 height 12
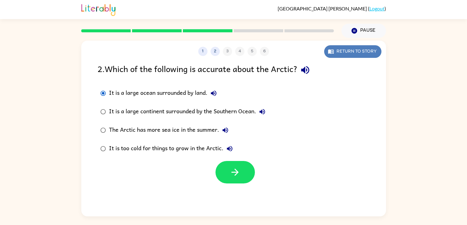
click at [342, 53] on button "Return to story" at bounding box center [352, 51] width 57 height 13
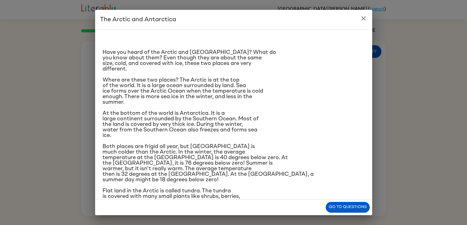
click at [359, 18] on button "close" at bounding box center [363, 18] width 12 height 12
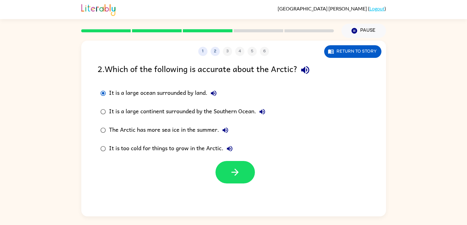
click at [187, 148] on div "It is too cold for things to grow in the Arctic." at bounding box center [172, 149] width 127 height 12
click at [191, 90] on div "It is a large ocean surrounded by land." at bounding box center [164, 93] width 111 height 12
click at [233, 163] on button "button" at bounding box center [234, 172] width 39 height 22
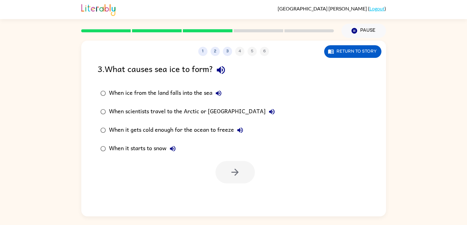
click at [171, 132] on div "When it gets cold enough for the ocean to freeze" at bounding box center [177, 130] width 137 height 12
click at [219, 166] on button "button" at bounding box center [234, 172] width 39 height 22
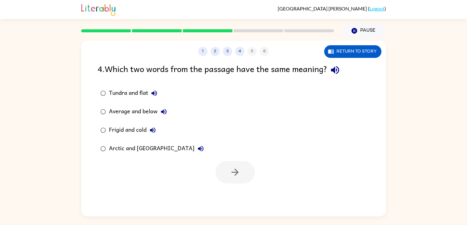
click at [133, 128] on div "Frigid and cold" at bounding box center [134, 130] width 50 height 12
click at [235, 173] on icon "button" at bounding box center [235, 172] width 11 height 11
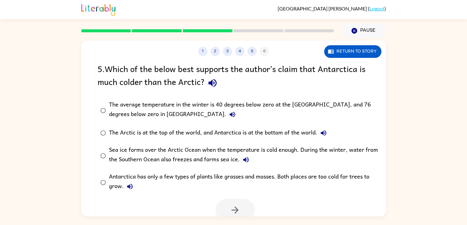
click at [201, 106] on div "The average temperature in the winter is 40 degrees below zero at the [GEOGRAPH…" at bounding box center [243, 110] width 269 height 21
click at [228, 201] on button "button" at bounding box center [234, 210] width 39 height 22
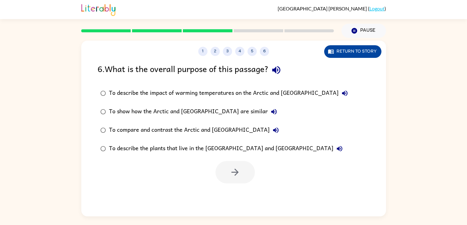
click at [330, 54] on icon "button" at bounding box center [331, 51] width 6 height 6
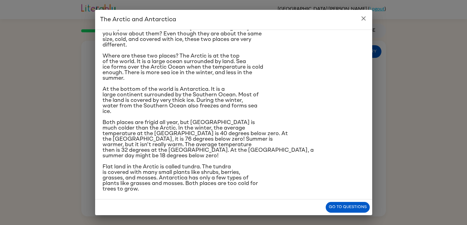
scroll to position [24, 0]
click at [222, 113] on div "Have you heard of the Arctic and [GEOGRAPHIC_DATA]? What do you know about them…" at bounding box center [234, 100] width 262 height 181
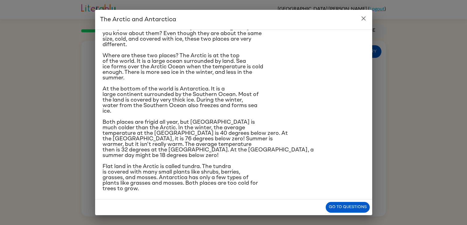
click at [359, 19] on button "close" at bounding box center [363, 18] width 12 height 12
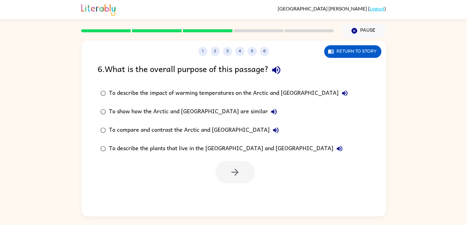
click at [217, 129] on div "To compare and contrast the Arctic and [GEOGRAPHIC_DATA]" at bounding box center [195, 130] width 173 height 12
click at [233, 166] on button "button" at bounding box center [234, 172] width 39 height 22
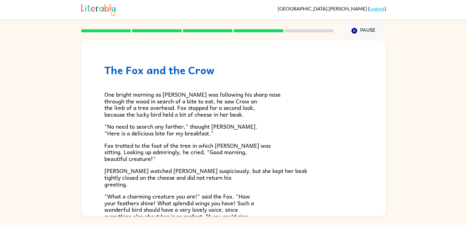
click at [172, 105] on span "One bright morning as [PERSON_NAME] was following his sharp nose through the wo…" at bounding box center [192, 104] width 176 height 29
click at [170, 153] on span "Fox trotted to the foot of the tree in which [PERSON_NAME] was sitting. Looking…" at bounding box center [187, 152] width 166 height 22
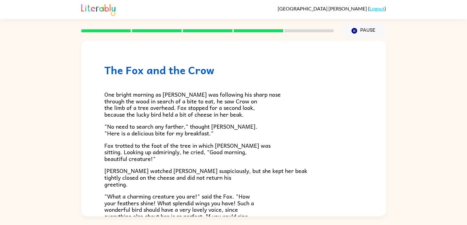
click at [170, 153] on span "Fox trotted to the foot of the tree in which [PERSON_NAME] was sitting. Looking…" at bounding box center [187, 152] width 166 height 22
click at [164, 159] on p "Fox trotted to the foot of the tree in which [PERSON_NAME] was sitting. Looking…" at bounding box center [233, 152] width 259 height 20
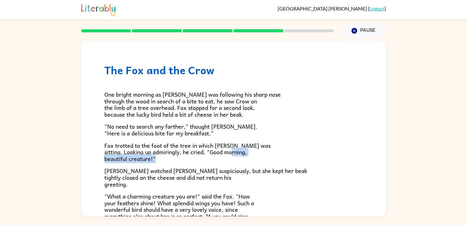
click at [164, 159] on p "Fox trotted to the foot of the tree in which [PERSON_NAME] was sitting. Looking…" at bounding box center [233, 152] width 259 height 20
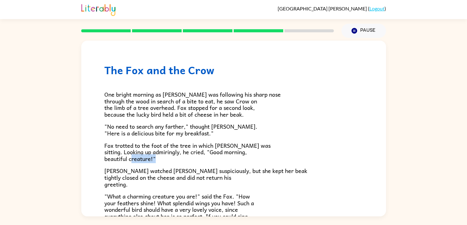
click at [164, 159] on p "Fox trotted to the foot of the tree in which [PERSON_NAME] was sitting. Looking…" at bounding box center [233, 152] width 259 height 20
click at [207, 153] on span "Fox trotted to the foot of the tree in which [PERSON_NAME] was sitting. Looking…" at bounding box center [187, 152] width 166 height 22
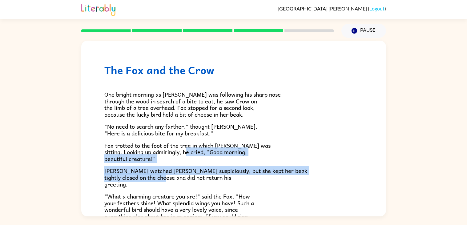
drag, startPoint x: 206, startPoint y: 151, endPoint x: 214, endPoint y: 176, distance: 25.7
click at [214, 176] on div "One bright morning as [PERSON_NAME] was following his sharp nose through the wo…" at bounding box center [233, 176] width 259 height 201
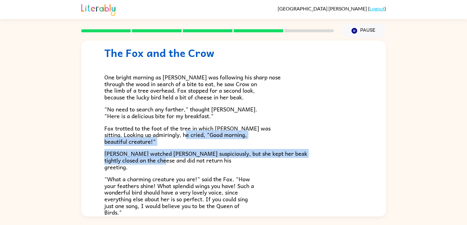
scroll to position [19, 0]
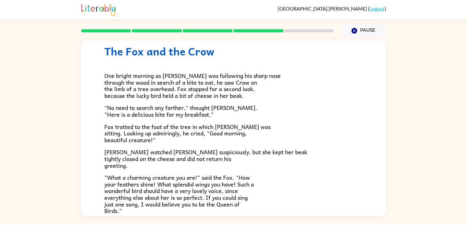
click at [220, 186] on span ""What a charming creature you are!" said the Fox. "How your feathers shine! Wha…" at bounding box center [179, 194] width 150 height 42
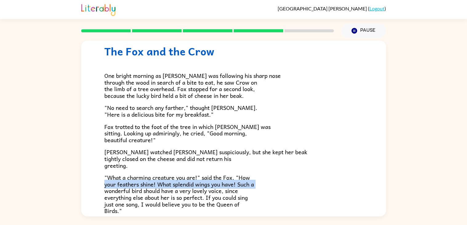
click at [220, 186] on span ""What a charming creature you are!" said the Fox. "How your feathers shine! Wha…" at bounding box center [179, 194] width 150 height 42
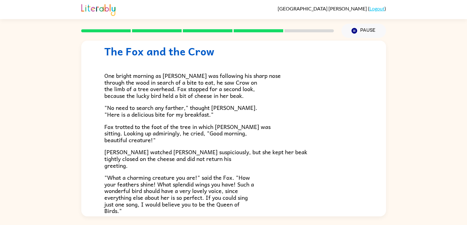
click at [220, 186] on span ""What a charming creature you are!" said the Fox. "How your feathers shine! Wha…" at bounding box center [179, 194] width 150 height 42
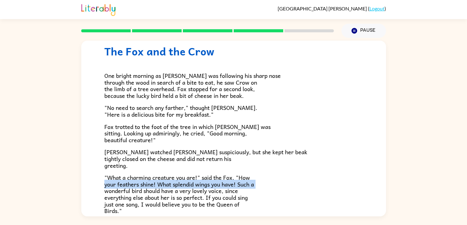
click at [220, 186] on span ""What a charming creature you are!" said the Fox. "How your feathers shine! Wha…" at bounding box center [179, 194] width 150 height 42
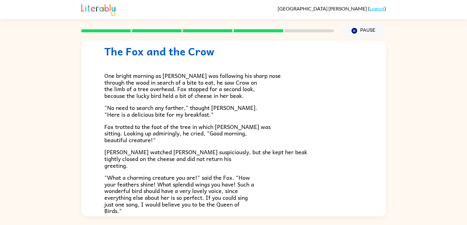
click at [211, 195] on span ""What a charming creature you are!" said the Fox. "How your feathers shine! Wha…" at bounding box center [179, 194] width 150 height 42
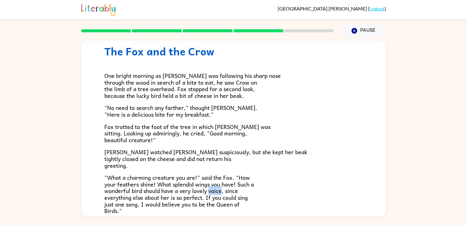
click at [211, 195] on span ""What a charming creature you are!" said the Fox. "How your feathers shine! Wha…" at bounding box center [179, 194] width 150 height 42
click at [210, 198] on span ""What a charming creature you are!" said the Fox. "How your feathers shine! Wha…" at bounding box center [179, 194] width 150 height 42
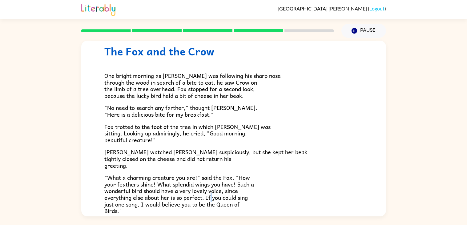
click at [210, 198] on span ""What a charming creature you are!" said the Fox. "How your feathers shine! Wha…" at bounding box center [179, 194] width 150 height 42
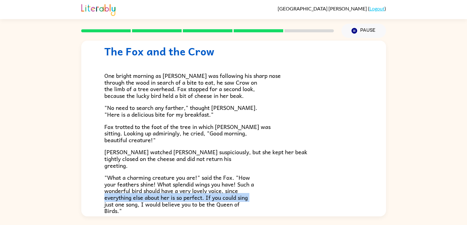
click at [210, 198] on span ""What a charming creature you are!" said the Fox. "How your feathers shine! Wha…" at bounding box center [179, 194] width 150 height 42
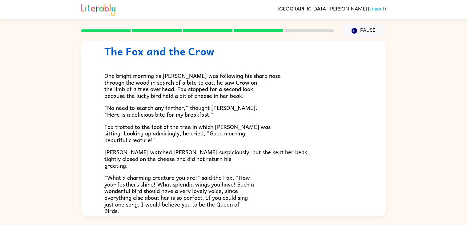
click at [210, 198] on span ""What a charming creature you are!" said the Fox. "How your feathers shine! Wha…" at bounding box center [179, 194] width 150 height 42
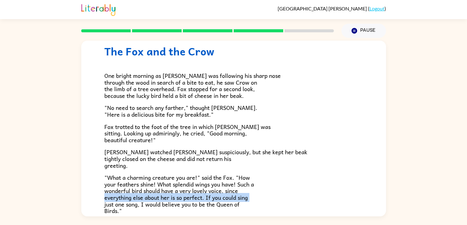
click at [210, 198] on span ""What a charming creature you are!" said the Fox. "How your feathers shine! Wha…" at bounding box center [179, 194] width 150 height 42
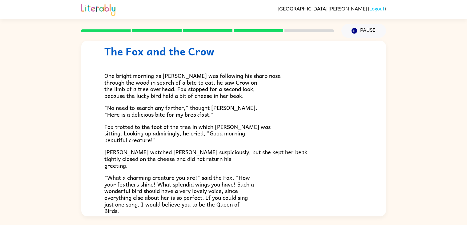
click at [210, 198] on span ""What a charming creature you are!" said the Fox. "How your feathers shine! Wha…" at bounding box center [179, 194] width 150 height 42
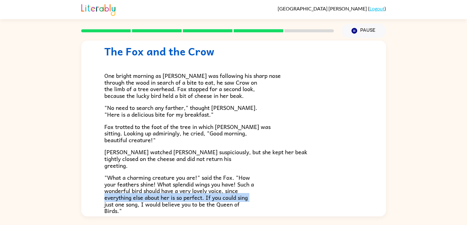
click at [210, 198] on span ""What a charming creature you are!" said the Fox. "How your feathers shine! Wha…" at bounding box center [179, 194] width 150 height 42
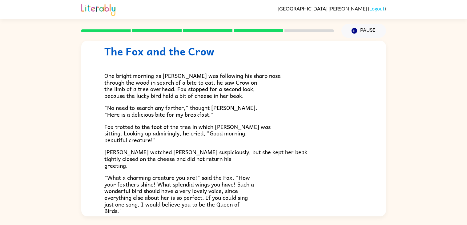
click at [210, 198] on span ""What a charming creature you are!" said the Fox. "How your feathers shine! Wha…" at bounding box center [179, 194] width 150 height 42
click at [201, 197] on span ""What a charming creature you are!" said the Fox. "How your feathers shine! Wha…" at bounding box center [179, 194] width 150 height 42
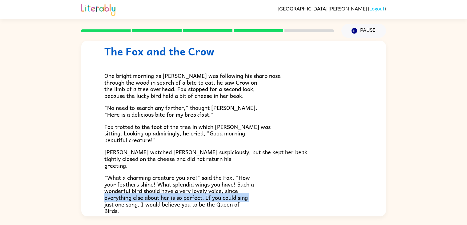
click at [201, 197] on span ""What a charming creature you are!" said the Fox. "How your feathers shine! Wha…" at bounding box center [179, 194] width 150 height 42
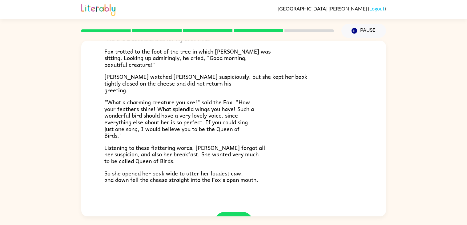
scroll to position [95, 0]
click at [177, 156] on span "Listening to these flattering words, [PERSON_NAME] forgot all her suspicion, an…" at bounding box center [184, 154] width 161 height 22
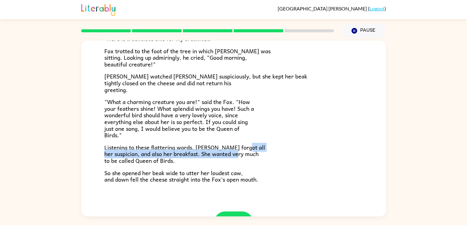
click at [177, 156] on span "Listening to these flattering words, [PERSON_NAME] forgot all her suspicion, an…" at bounding box center [184, 154] width 161 height 22
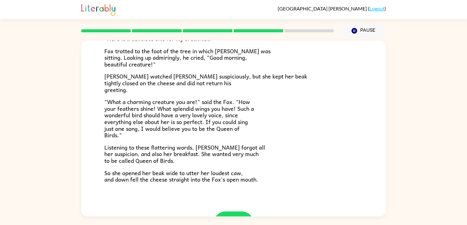
click at [177, 156] on span "Listening to these flattering words, [PERSON_NAME] forgot all her suspicion, an…" at bounding box center [184, 154] width 161 height 22
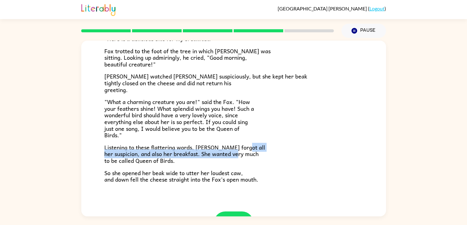
click at [177, 156] on span "Listening to these flattering words, [PERSON_NAME] forgot all her suspicion, an…" at bounding box center [184, 154] width 161 height 22
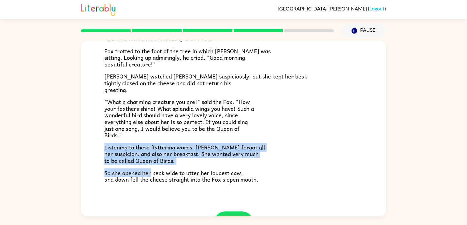
drag, startPoint x: 103, startPoint y: 147, endPoint x: 150, endPoint y: 166, distance: 50.8
click at [150, 166] on div "The Fox and the Crow One bright morning as [PERSON_NAME] was following his shar…" at bounding box center [233, 78] width 305 height 265
click at [174, 153] on span "Listening to these flattering words, [PERSON_NAME] forgot all her suspicion, an…" at bounding box center [184, 154] width 161 height 22
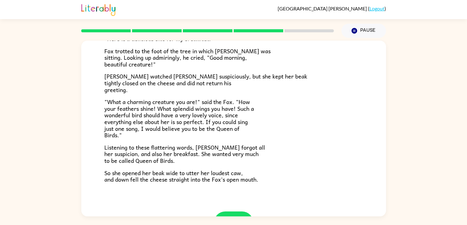
click at [174, 153] on span "Listening to these flattering words, [PERSON_NAME] forgot all her suspicion, an…" at bounding box center [184, 154] width 161 height 22
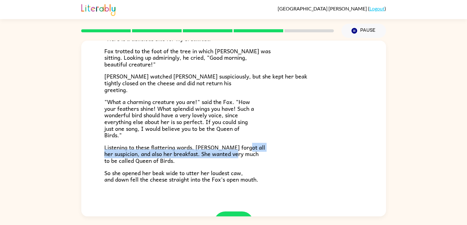
click at [174, 153] on span "Listening to these flattering words, [PERSON_NAME] forgot all her suspicion, an…" at bounding box center [184, 154] width 161 height 22
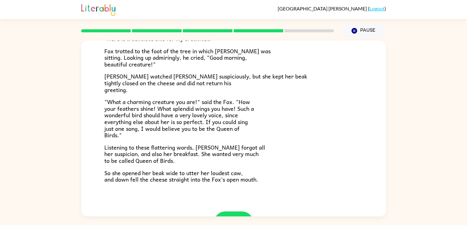
click at [174, 153] on span "Listening to these flattering words, [PERSON_NAME] forgot all her suspicion, an…" at bounding box center [184, 154] width 161 height 22
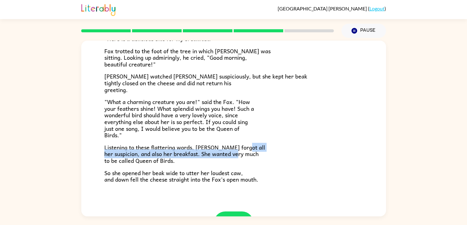
click at [174, 153] on span "Listening to these flattering words, [PERSON_NAME] forgot all her suspicion, an…" at bounding box center [184, 154] width 161 height 22
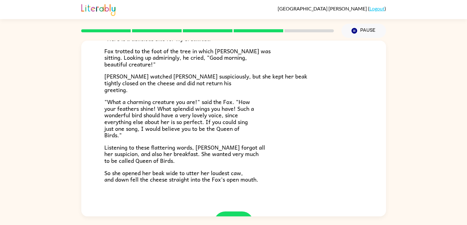
click at [143, 163] on span "Listening to these flattering words, [PERSON_NAME] forgot all her suspicion, an…" at bounding box center [184, 154] width 161 height 22
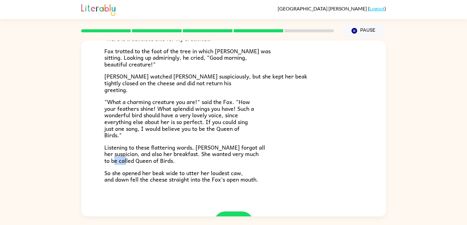
click at [143, 163] on span "Listening to these flattering words, [PERSON_NAME] forgot all her suspicion, an…" at bounding box center [184, 154] width 161 height 22
click at [146, 173] on span "So she opened her beak wide to utter her loudest caw, and down fell the cheese …" at bounding box center [181, 176] width 154 height 16
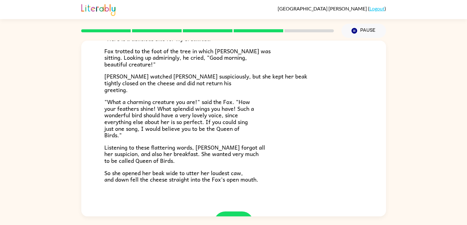
click at [146, 173] on span "So she opened her beak wide to utter her loudest caw, and down fell the cheese …" at bounding box center [181, 176] width 154 height 16
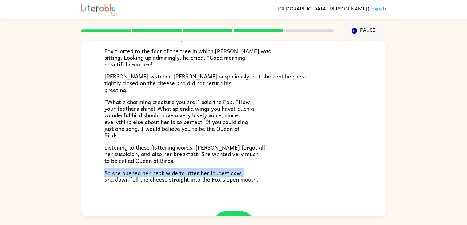
click at [146, 173] on span "So she opened her beak wide to utter her loudest caw, and down fell the cheese …" at bounding box center [181, 176] width 154 height 16
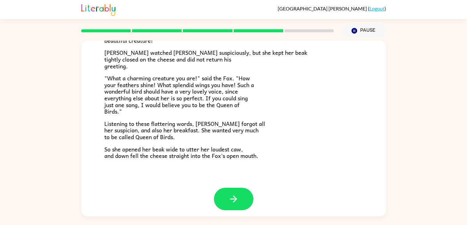
scroll to position [119, 0]
click at [149, 156] on span "So she opened her beak wide to utter her loudest caw, and down fell the cheese …" at bounding box center [181, 152] width 154 height 16
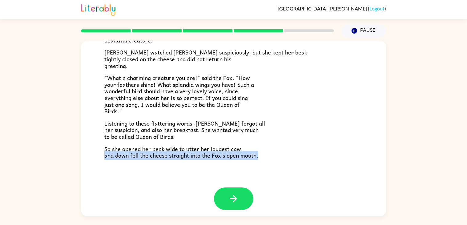
click at [149, 156] on span "So she opened her beak wide to utter her loudest caw, and down fell the cheese …" at bounding box center [181, 152] width 154 height 16
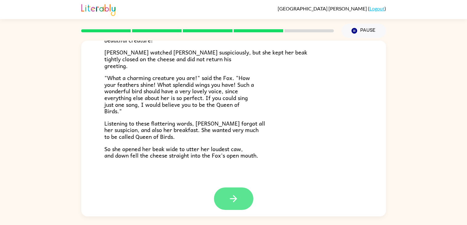
click at [231, 196] on icon "button" at bounding box center [233, 198] width 11 height 11
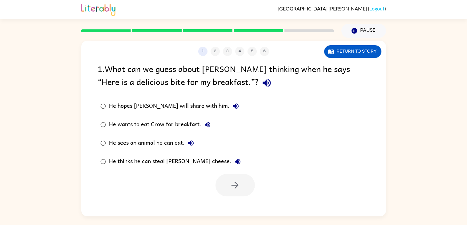
scroll to position [0, 0]
click at [162, 158] on div "He thinks he can steal [PERSON_NAME] cheese." at bounding box center [176, 161] width 135 height 12
click at [231, 178] on button "button" at bounding box center [234, 185] width 39 height 22
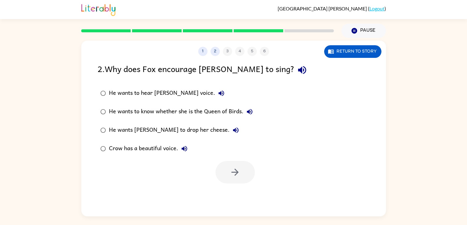
click at [122, 128] on div "He wants [PERSON_NAME] to drop her cheese." at bounding box center [175, 130] width 133 height 12
click at [231, 182] on button "button" at bounding box center [234, 172] width 39 height 22
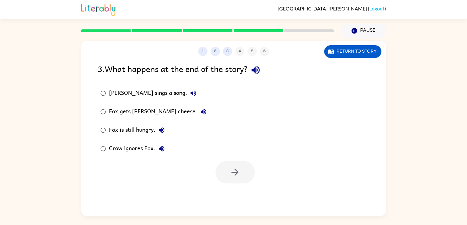
click at [126, 111] on div "Fox gets [PERSON_NAME] cheese." at bounding box center [159, 112] width 101 height 12
click at [230, 177] on icon "button" at bounding box center [235, 172] width 11 height 11
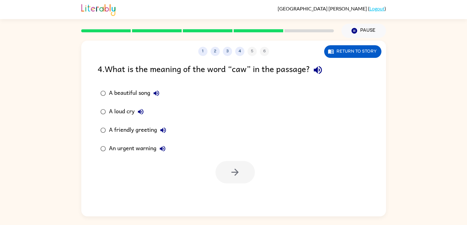
click at [124, 110] on div "A loud cry" at bounding box center [128, 112] width 38 height 12
click at [232, 163] on button "button" at bounding box center [234, 172] width 39 height 22
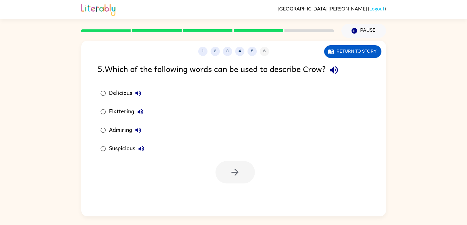
click at [132, 146] on div "Suspicious" at bounding box center [128, 149] width 38 height 12
click at [237, 164] on button "button" at bounding box center [234, 172] width 39 height 22
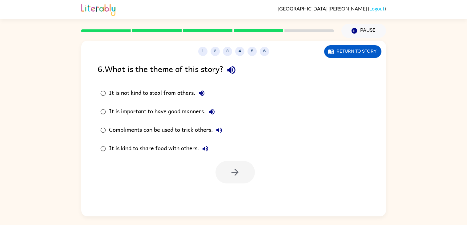
click at [161, 93] on div "It is not kind to steal from others." at bounding box center [158, 93] width 99 height 12
click at [162, 111] on div "It is important to have good manners." at bounding box center [163, 112] width 109 height 12
click at [157, 128] on div "Compliments can be used to trick others." at bounding box center [167, 130] width 116 height 12
click at [235, 160] on div at bounding box center [233, 171] width 305 height 26
click at [231, 166] on button "button" at bounding box center [234, 172] width 39 height 22
